Goal: Information Seeking & Learning: Learn about a topic

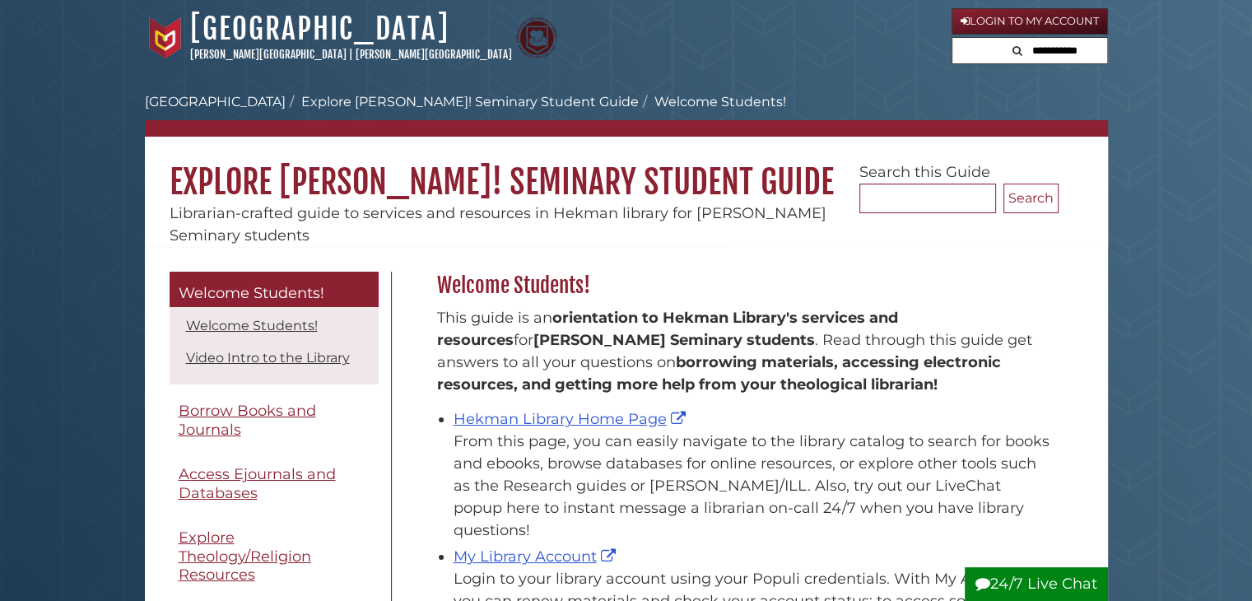
scroll to position [242, 630]
drag, startPoint x: 1179, startPoint y: 50, endPoint x: 1213, endPoint y: 49, distance: 34.6
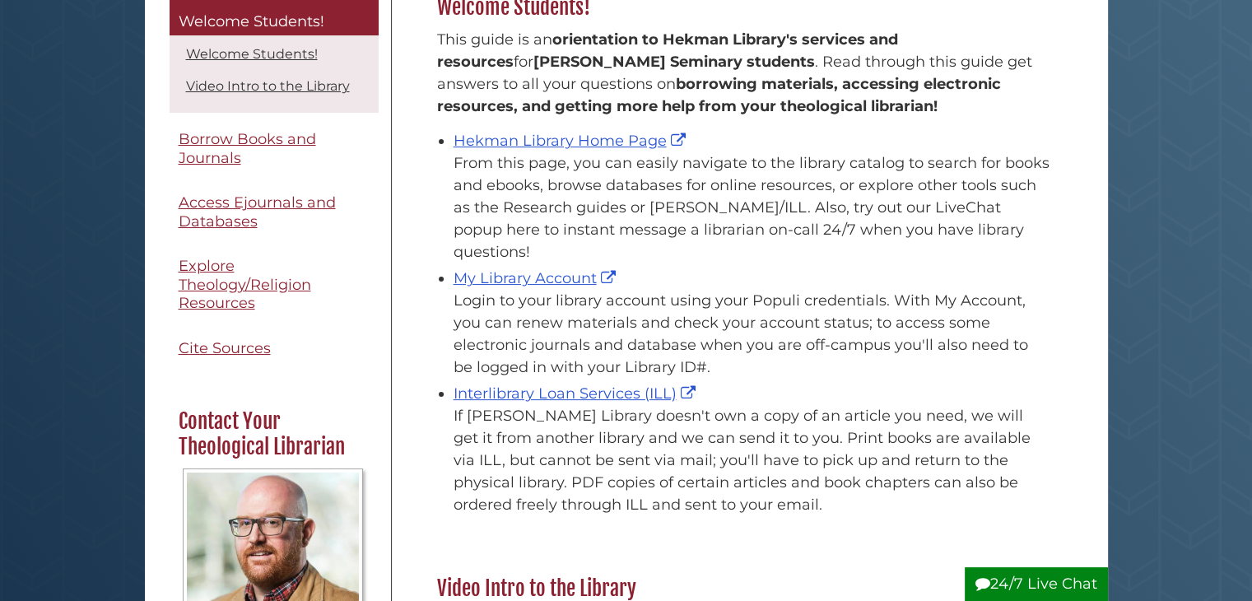
scroll to position [347, 0]
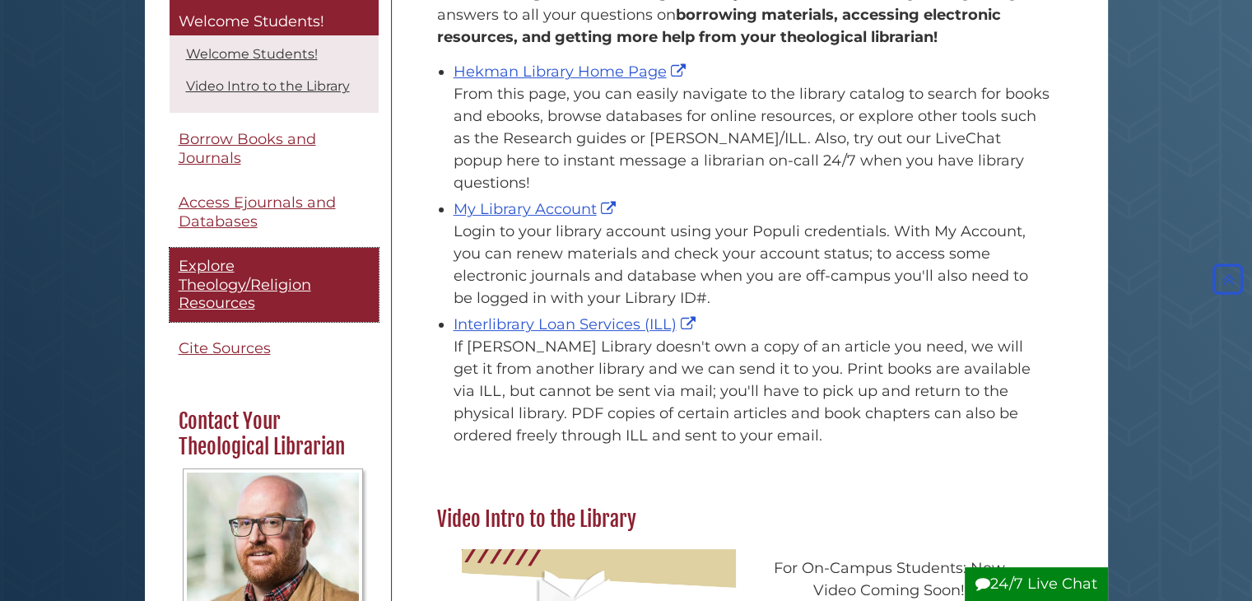
click at [227, 306] on span "Explore Theology/Religion Resources" at bounding box center [245, 285] width 133 height 55
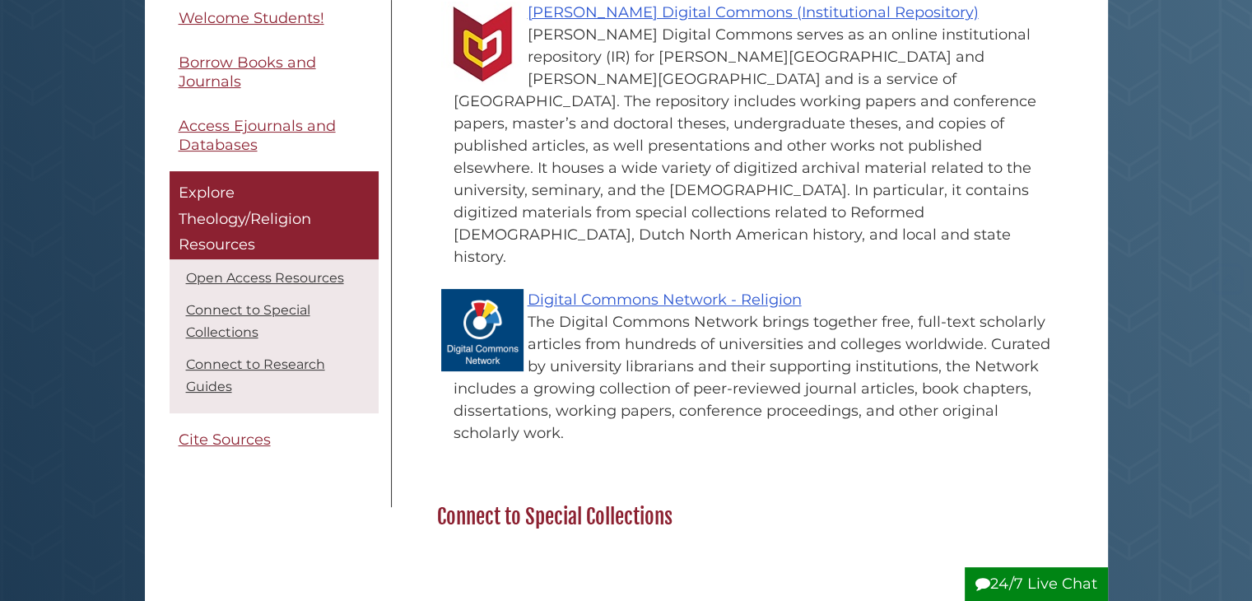
scroll to position [463, 0]
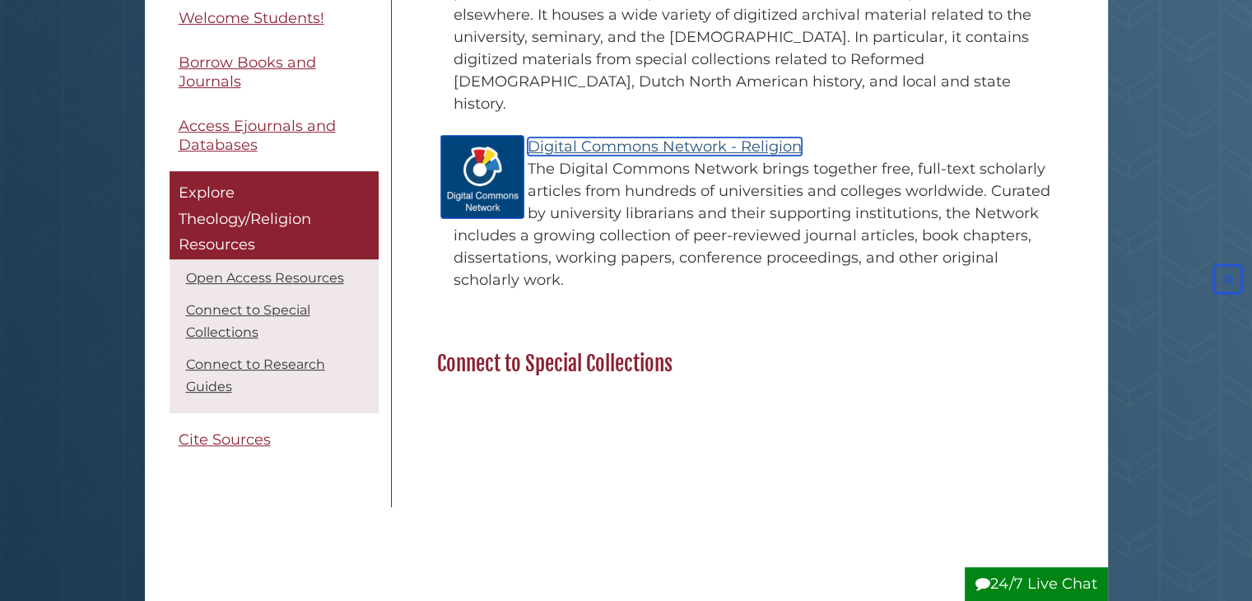
click at [756, 137] on link "Digital Commons Network - Religion" at bounding box center [665, 146] width 274 height 18
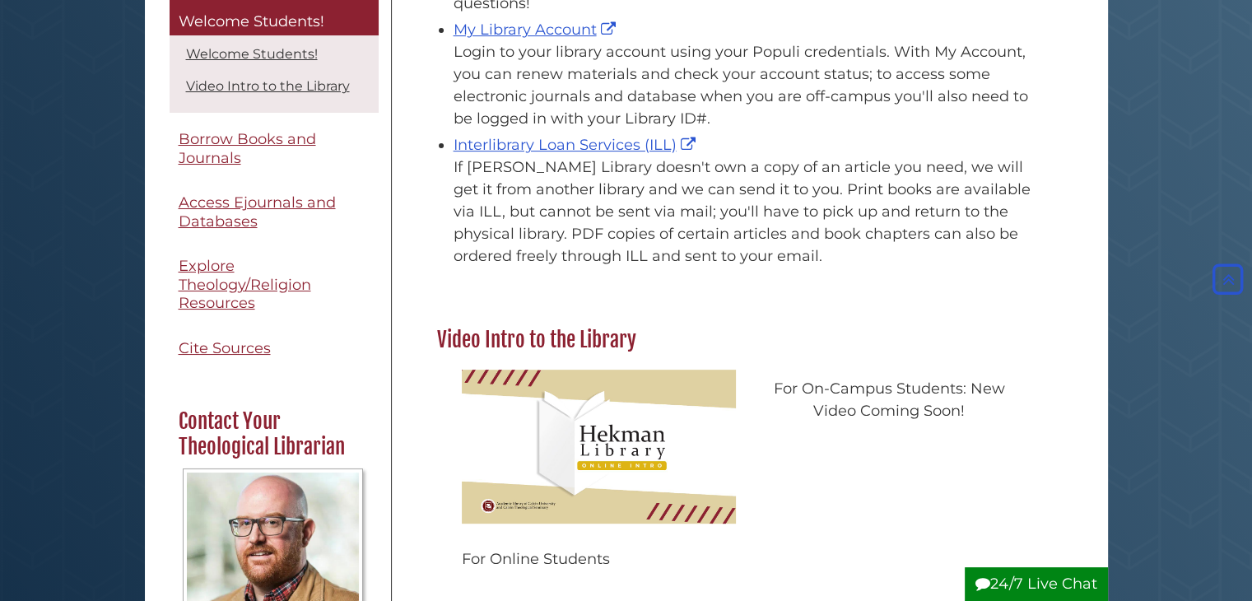
scroll to position [445, 0]
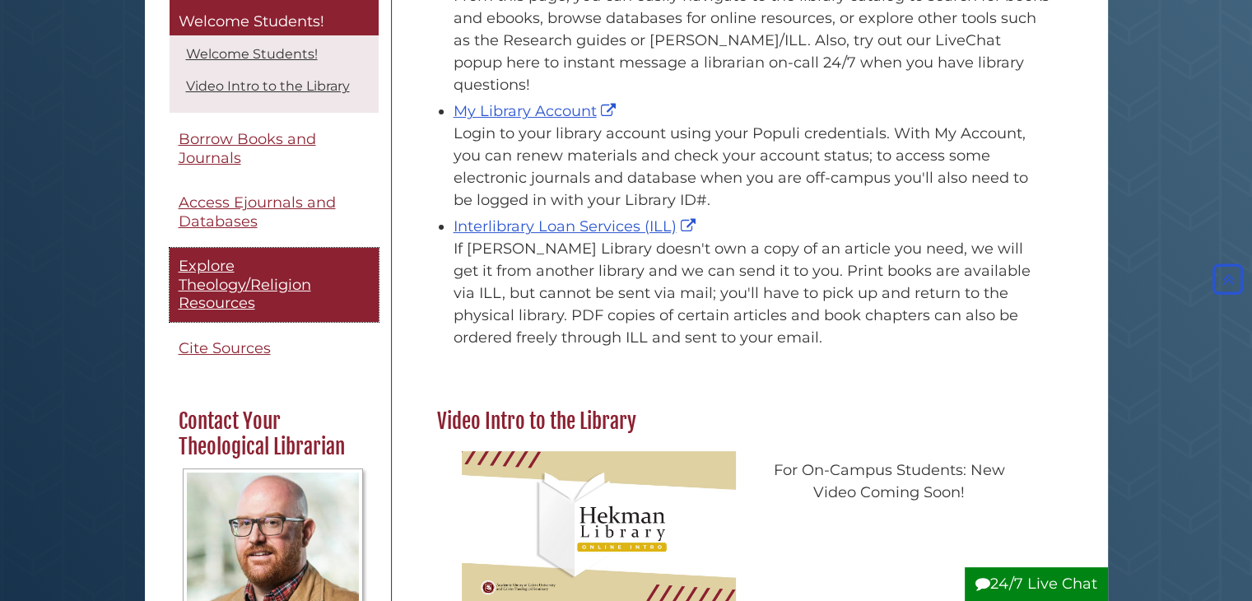
click at [205, 291] on span "Explore Theology/Religion Resources" at bounding box center [245, 285] width 133 height 55
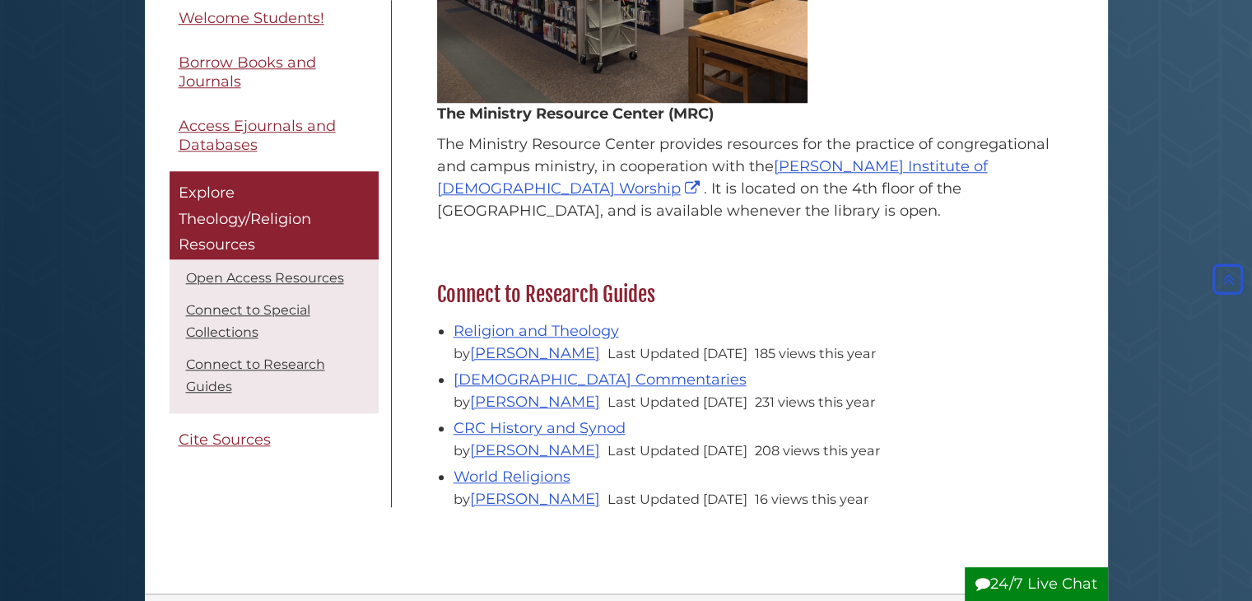
scroll to position [1423, 0]
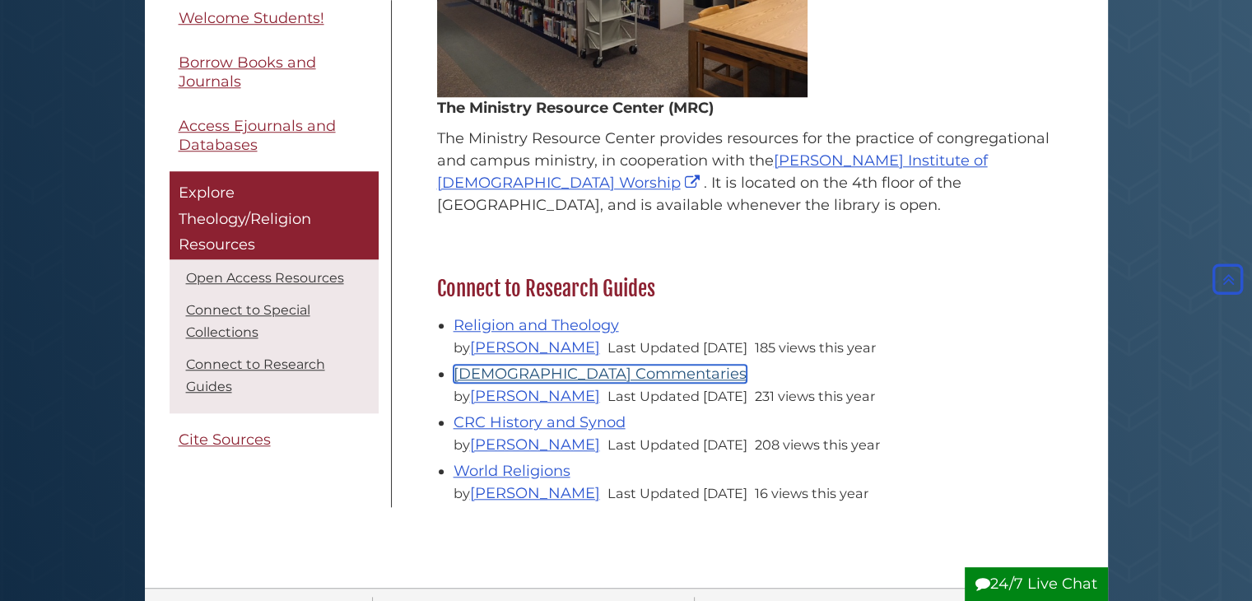
click at [531, 365] on link "[DEMOGRAPHIC_DATA] Commentaries" at bounding box center [600, 374] width 293 height 18
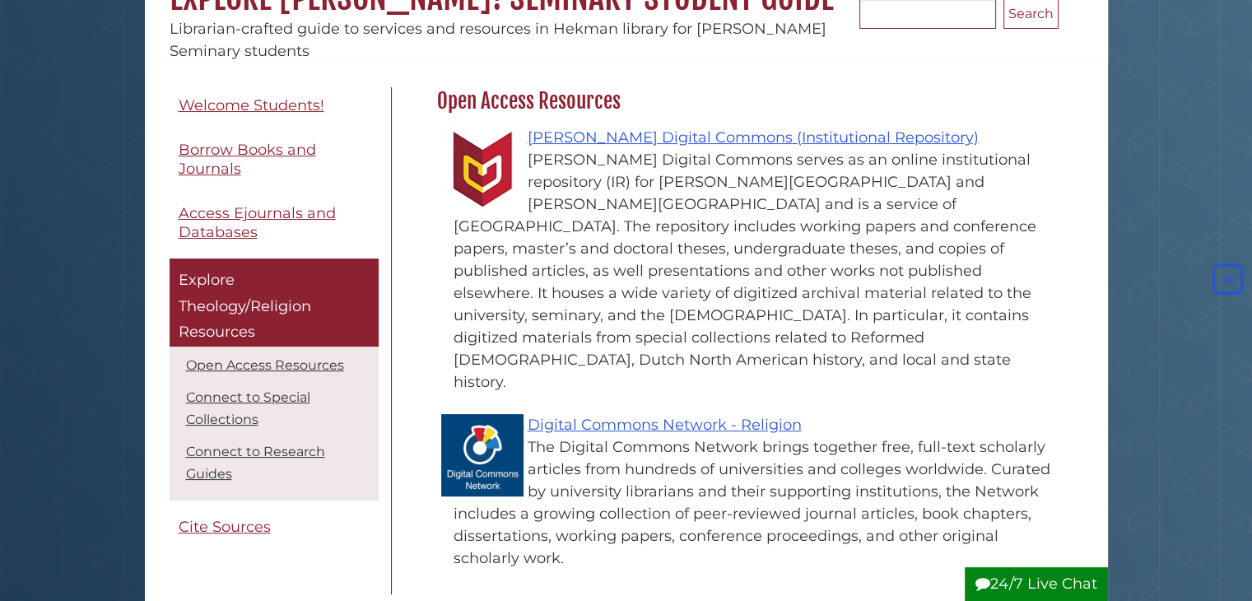
scroll to position [170, 0]
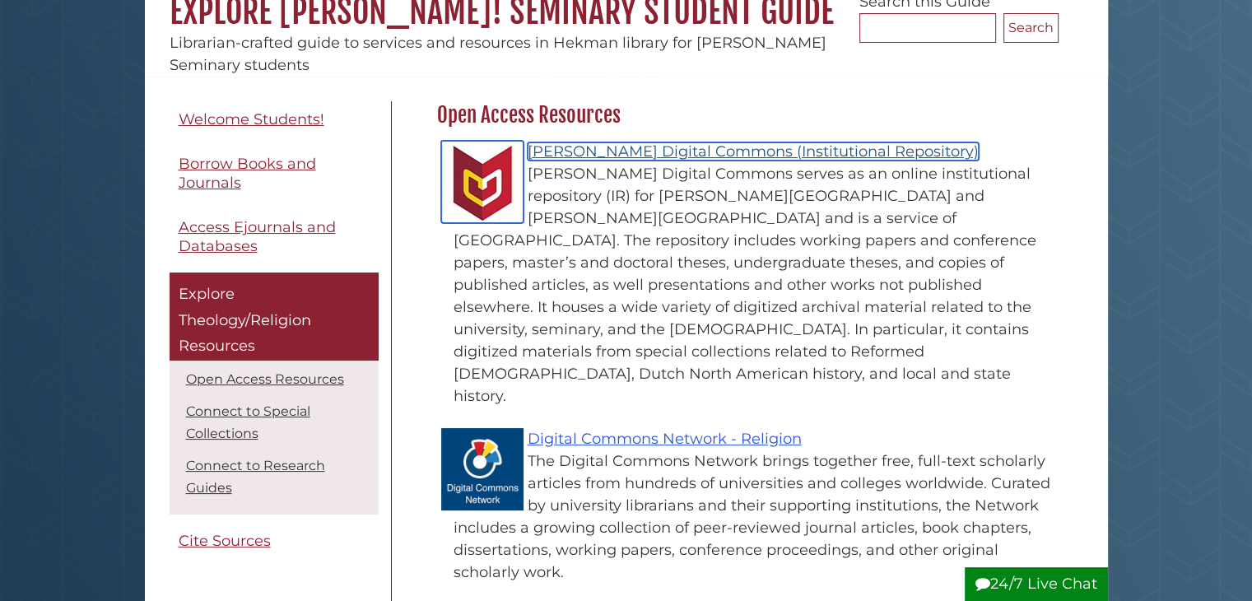
click at [679, 158] on link "[PERSON_NAME] Digital Commons (Institutional Repository)" at bounding box center [753, 151] width 451 height 18
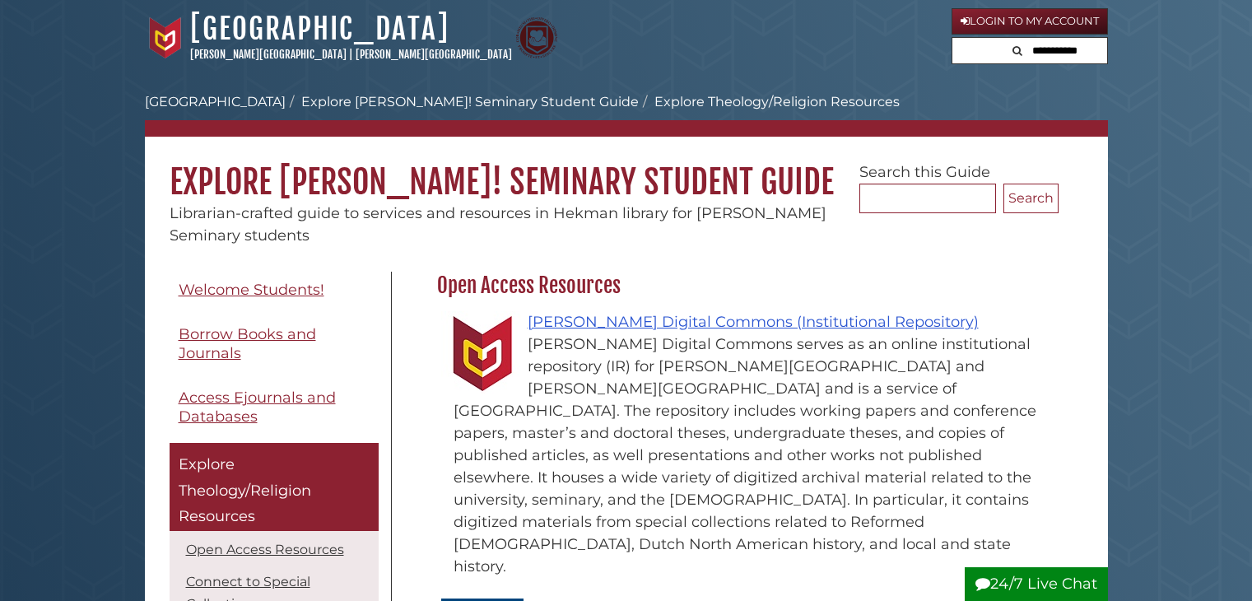
scroll to position [170, 0]
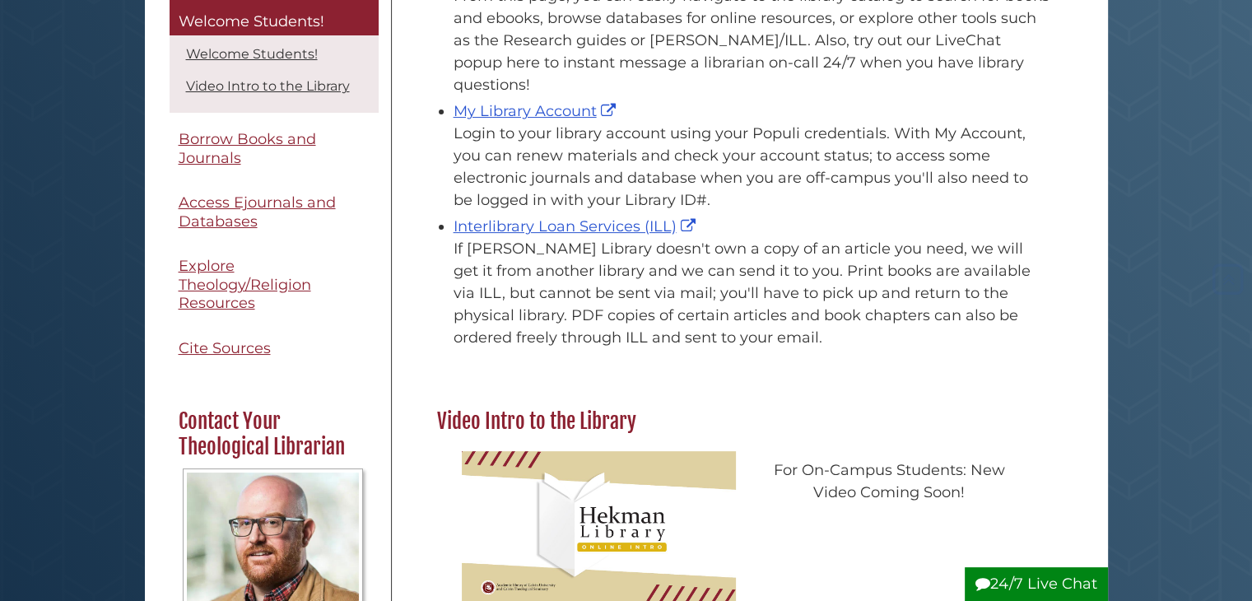
scroll to position [242, 630]
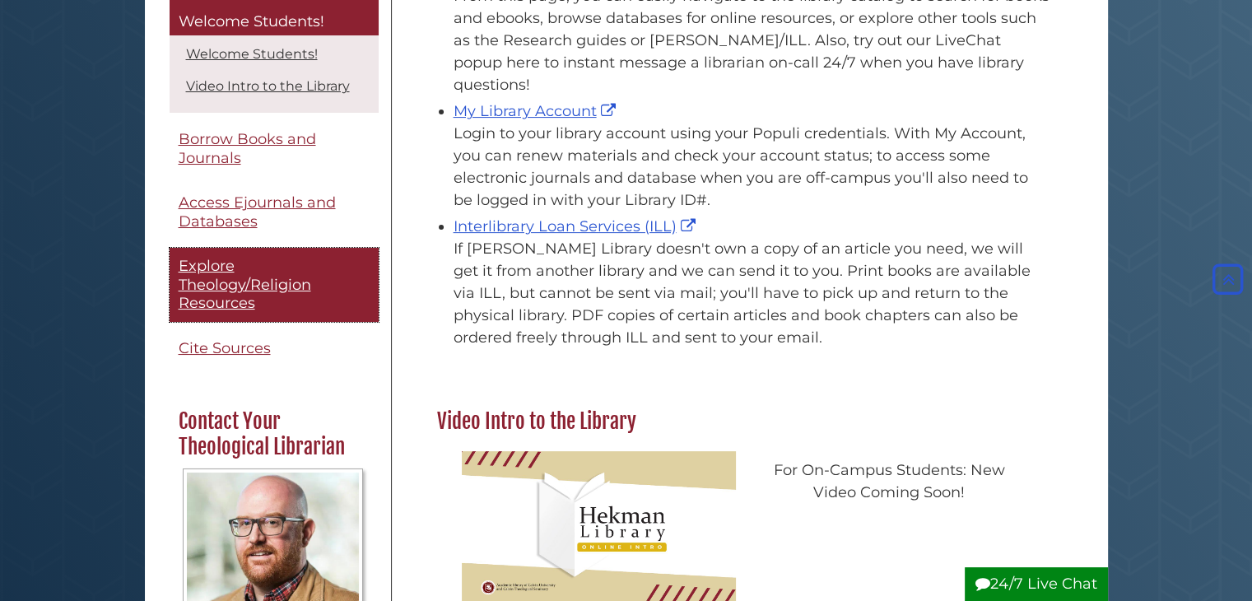
click at [257, 281] on span "Explore Theology/Religion Resources" at bounding box center [245, 285] width 133 height 55
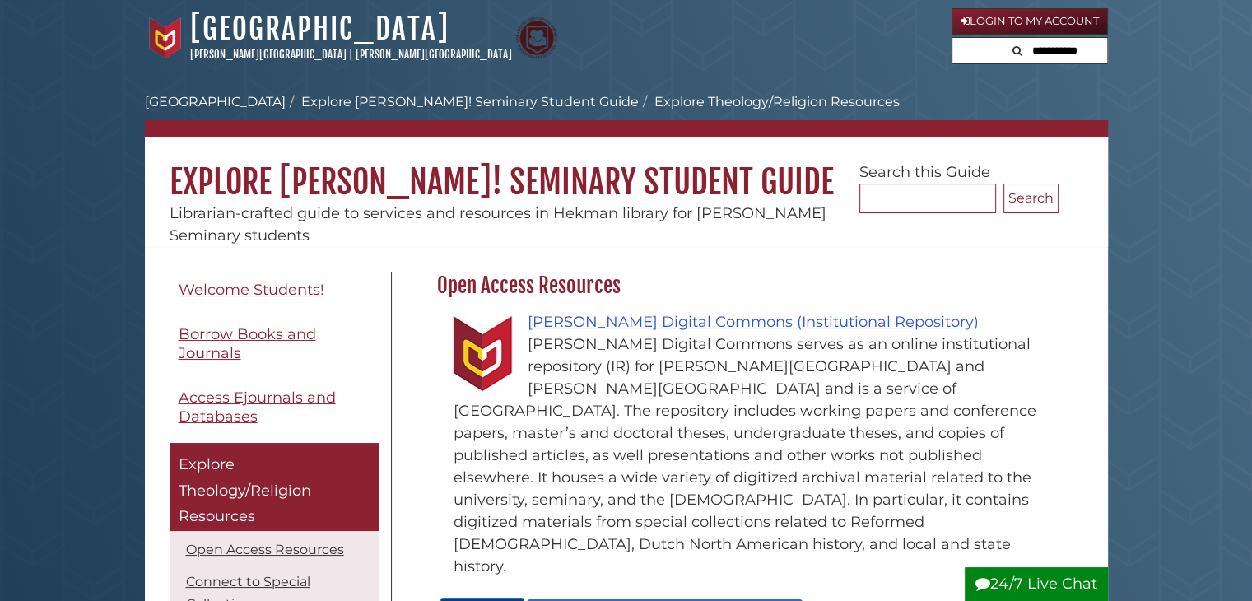
click at [787, 600] on link "Digital Commons Network - Religion" at bounding box center [665, 609] width 274 height 18
